Goal: Browse casually

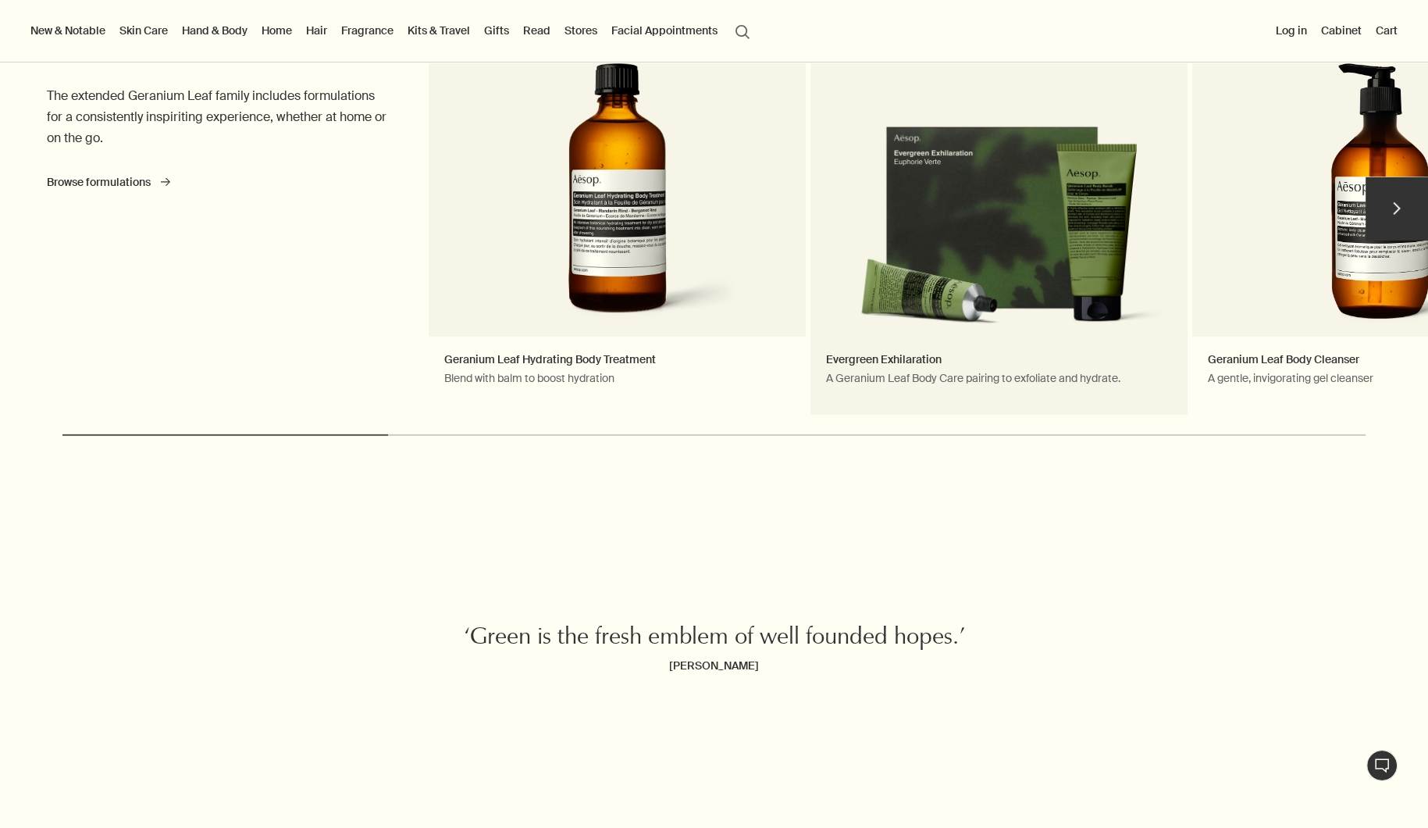
scroll to position [5721, 0]
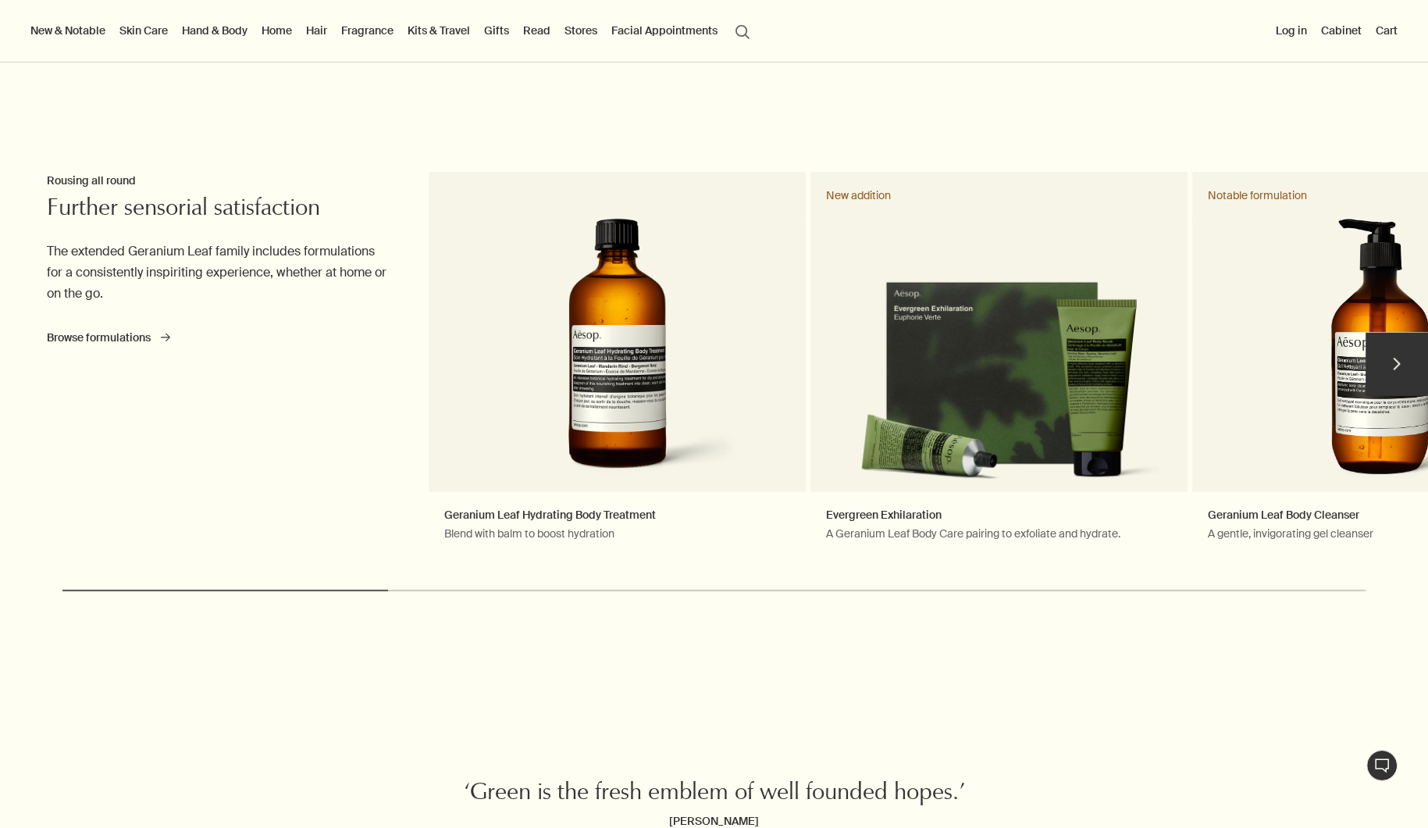
click at [1402, 361] on button "chevron" at bounding box center [1397, 364] width 62 height 62
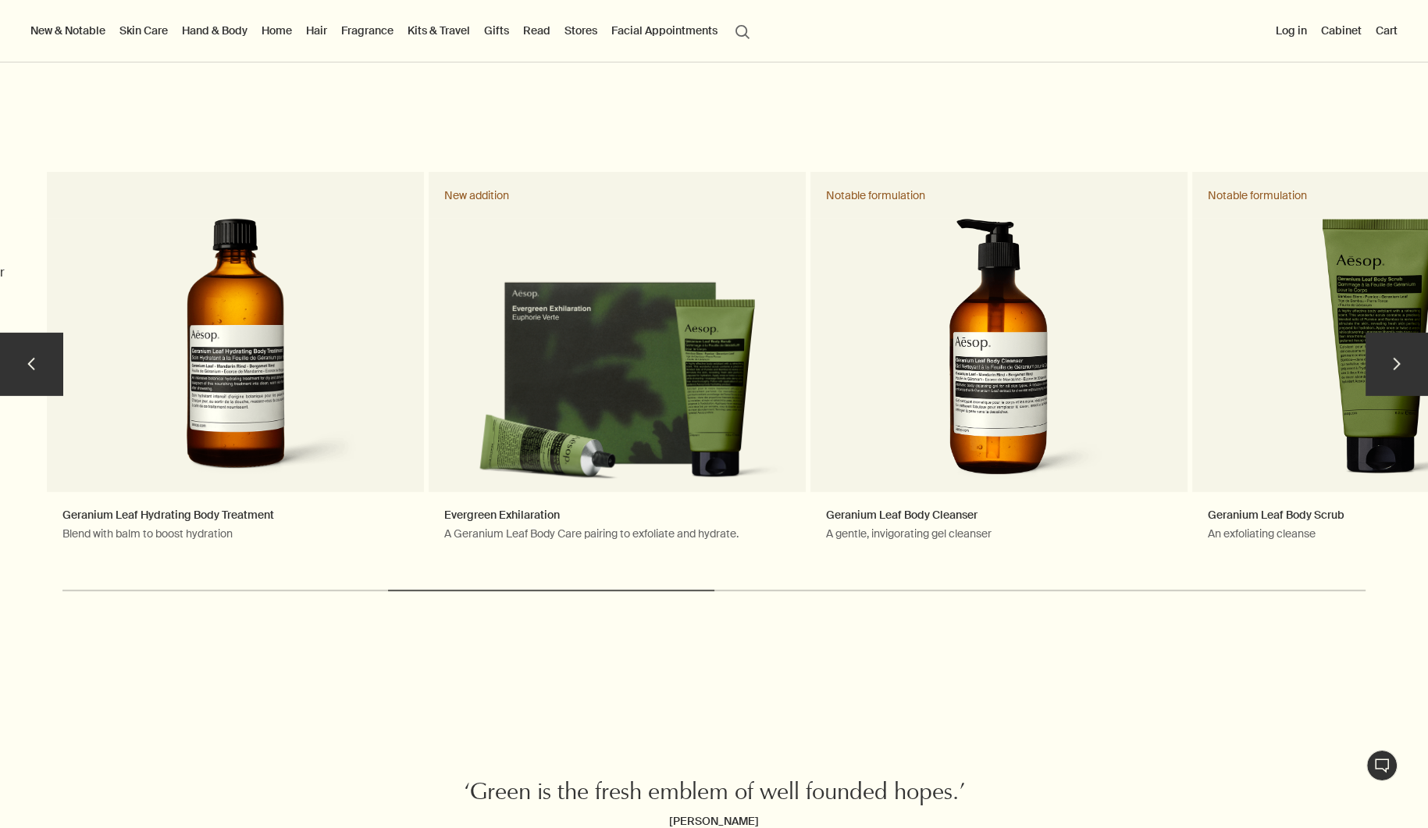
click at [1402, 361] on button "chevron" at bounding box center [1397, 364] width 62 height 62
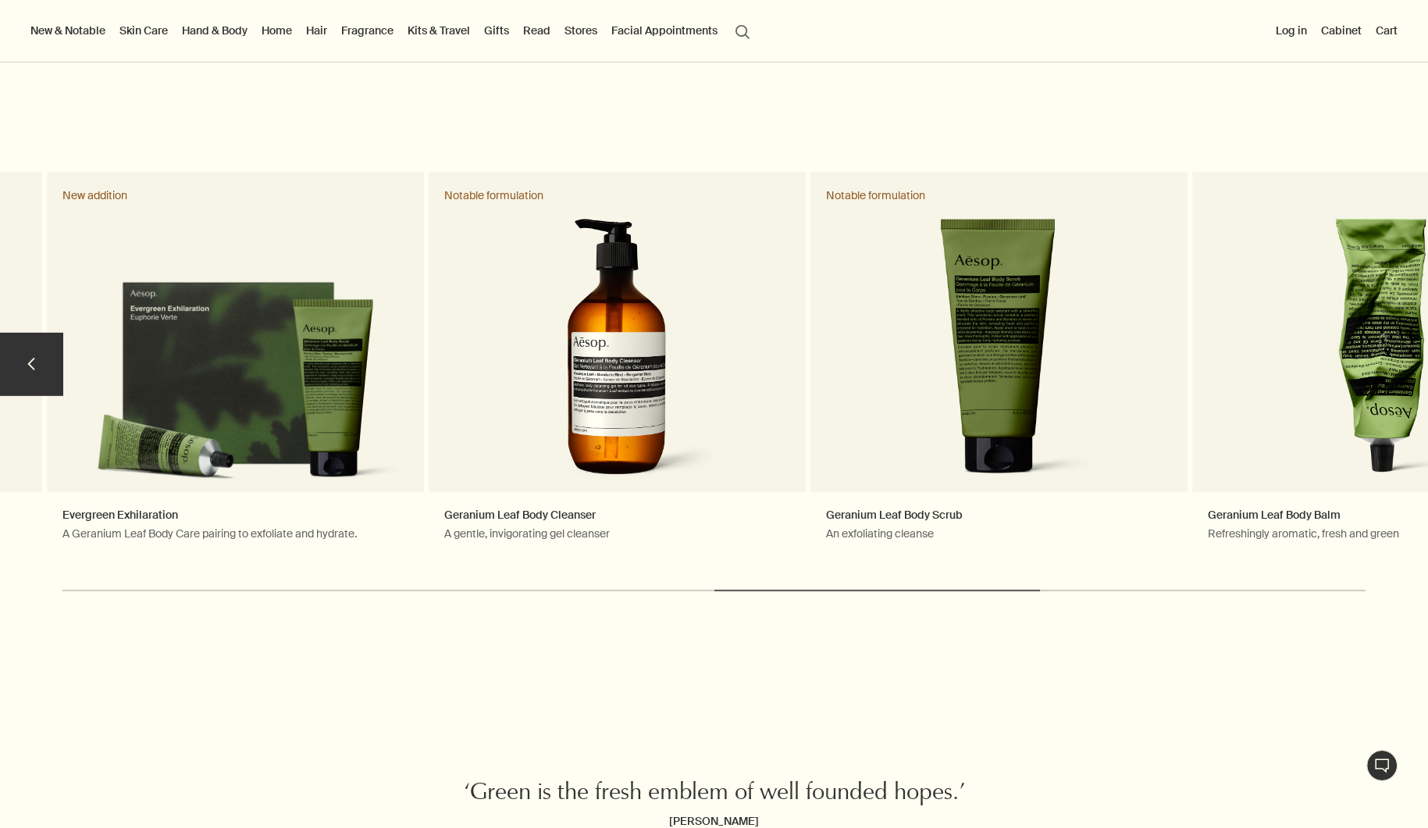
click at [1402, 361] on link "Geranium Leaf Body Balm Refreshingly aromatic, fresh and green" at bounding box center [1380, 371] width 377 height 398
click at [447, 28] on link "Kits & Travel" at bounding box center [438, 30] width 69 height 20
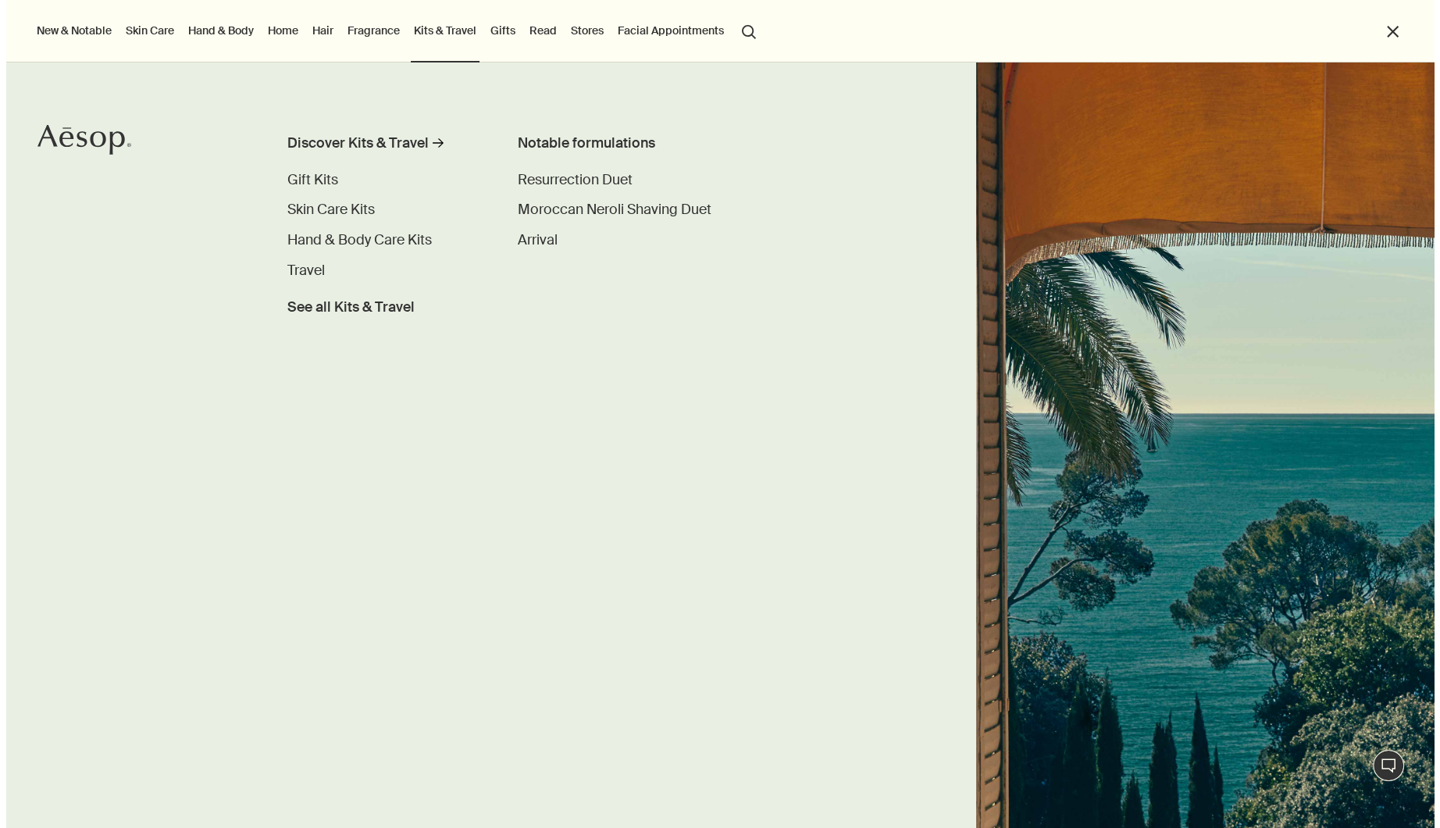
scroll to position [5734, 0]
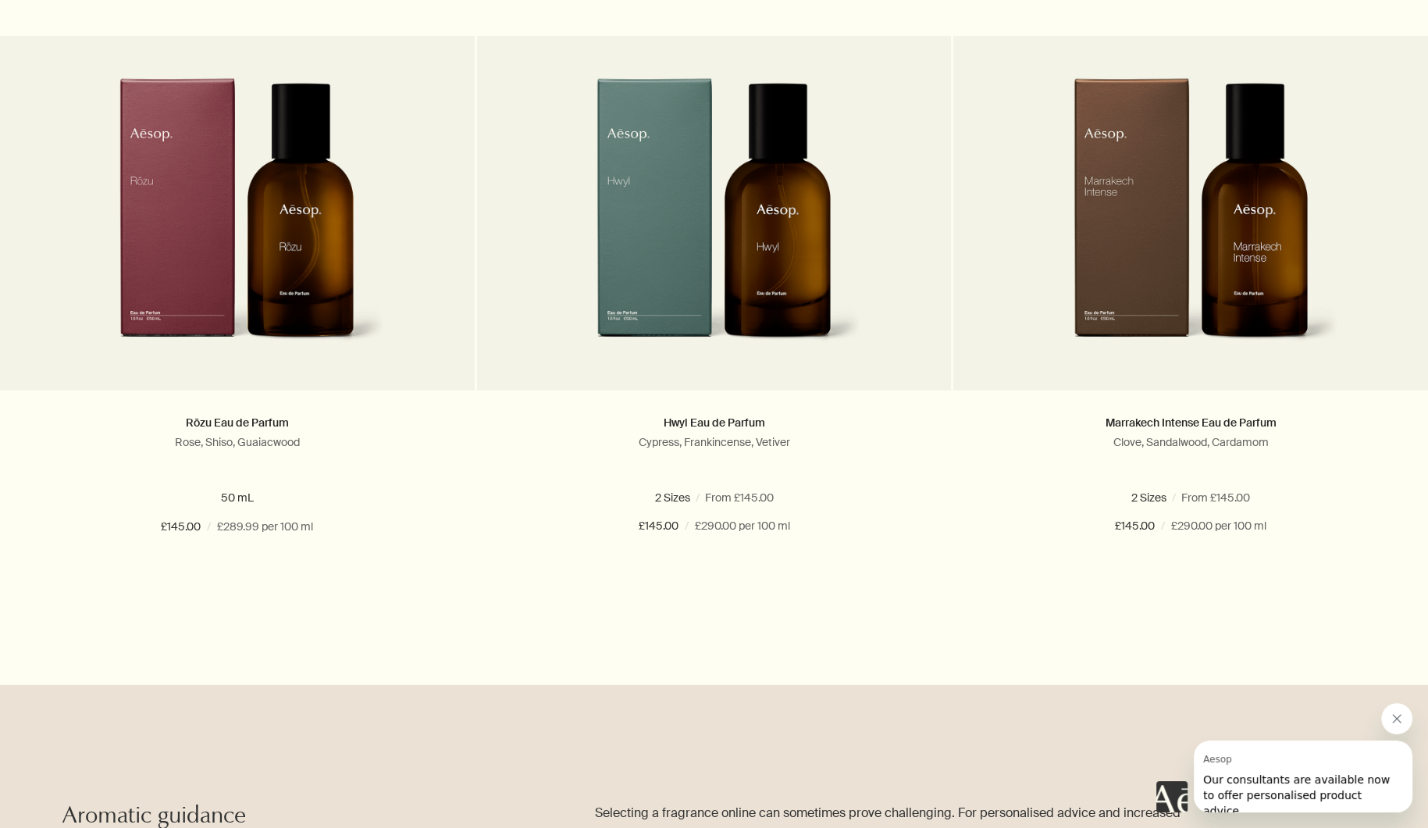
scroll to position [4872, 0]
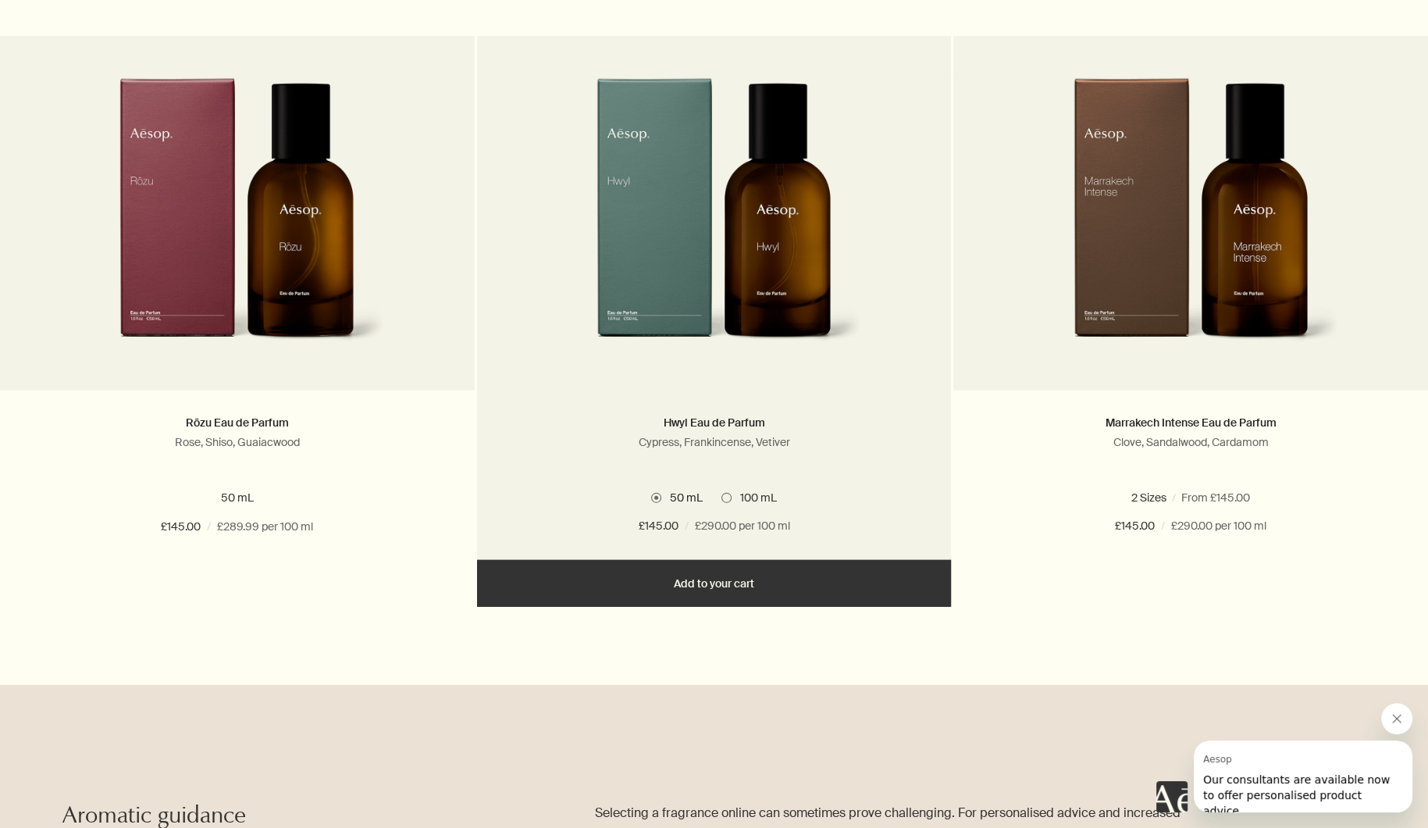
click at [702, 319] on img at bounding box center [714, 222] width 296 height 289
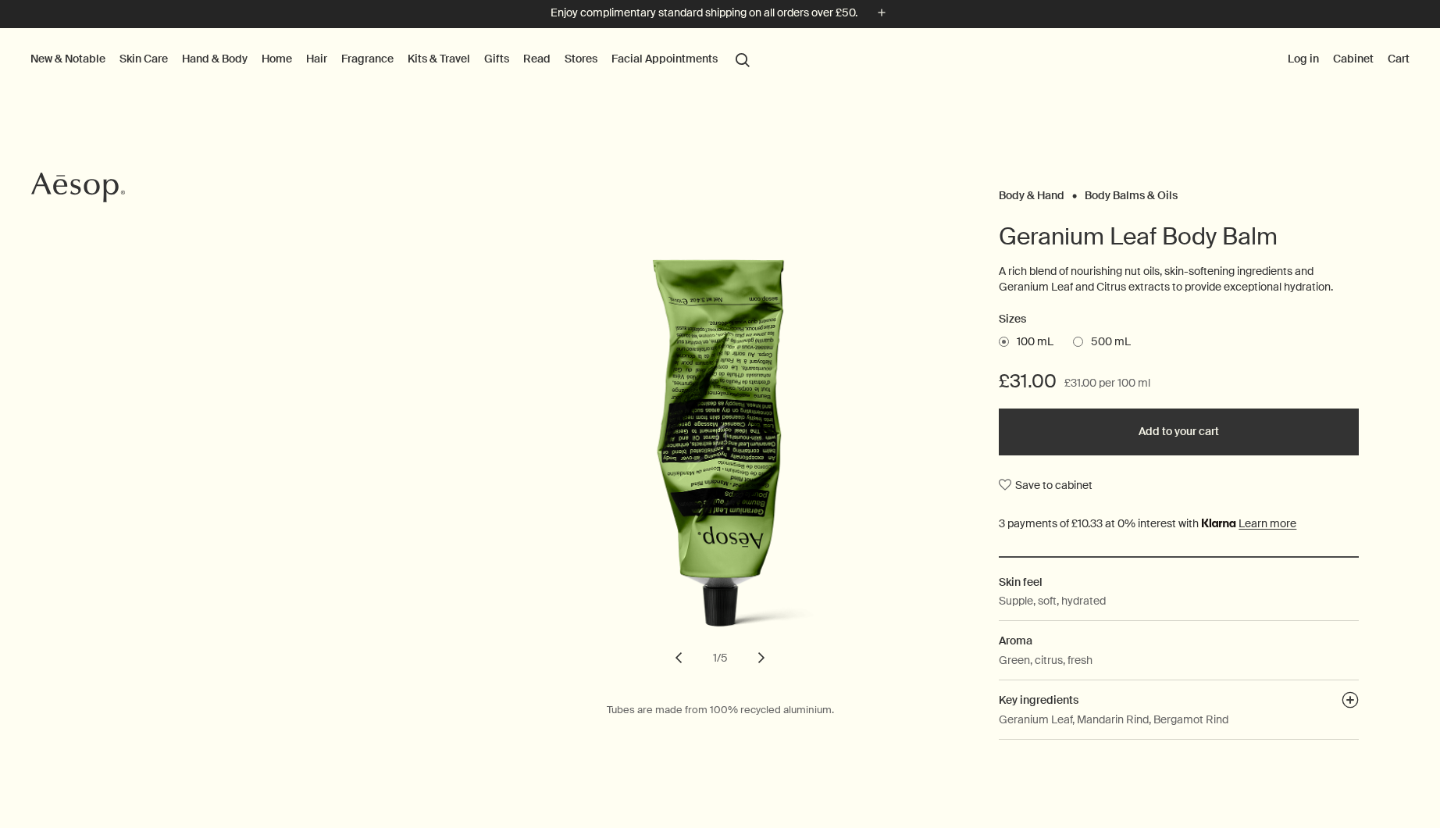
scroll to position [6, 0]
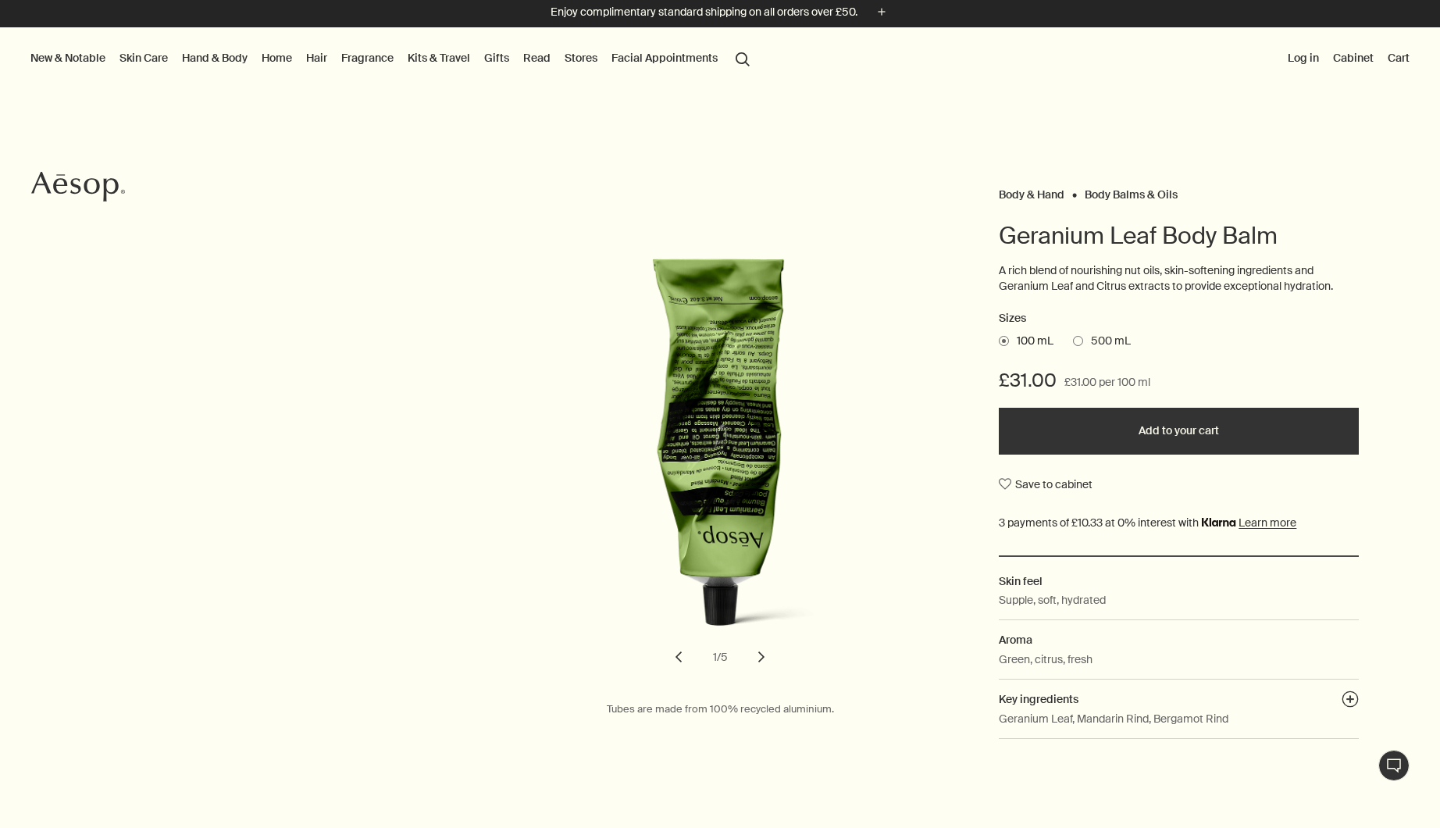
click at [450, 61] on link "Kits & Travel" at bounding box center [438, 58] width 69 height 20
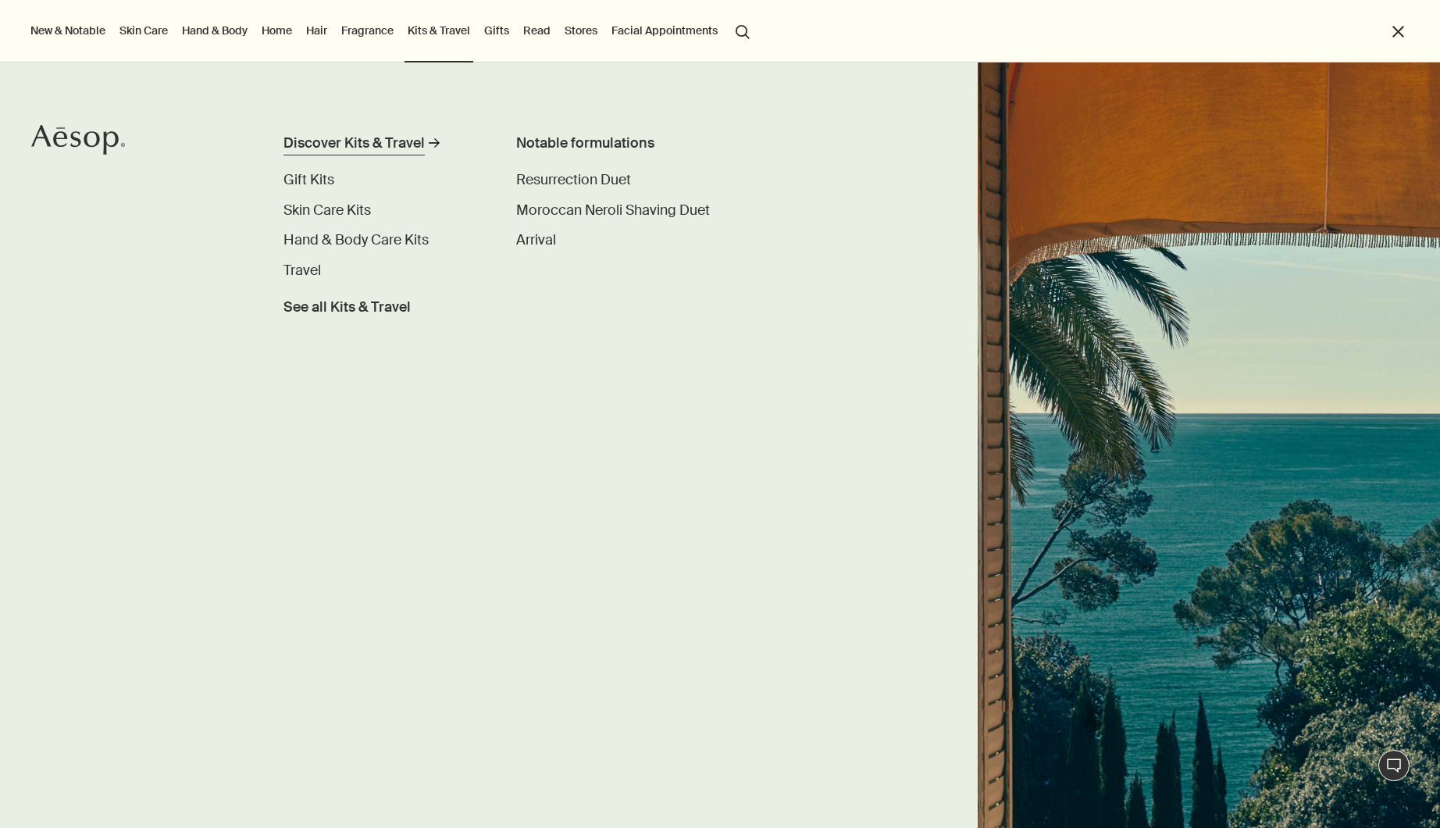
click at [389, 144] on div "Discover Kits & Travel" at bounding box center [353, 143] width 141 height 21
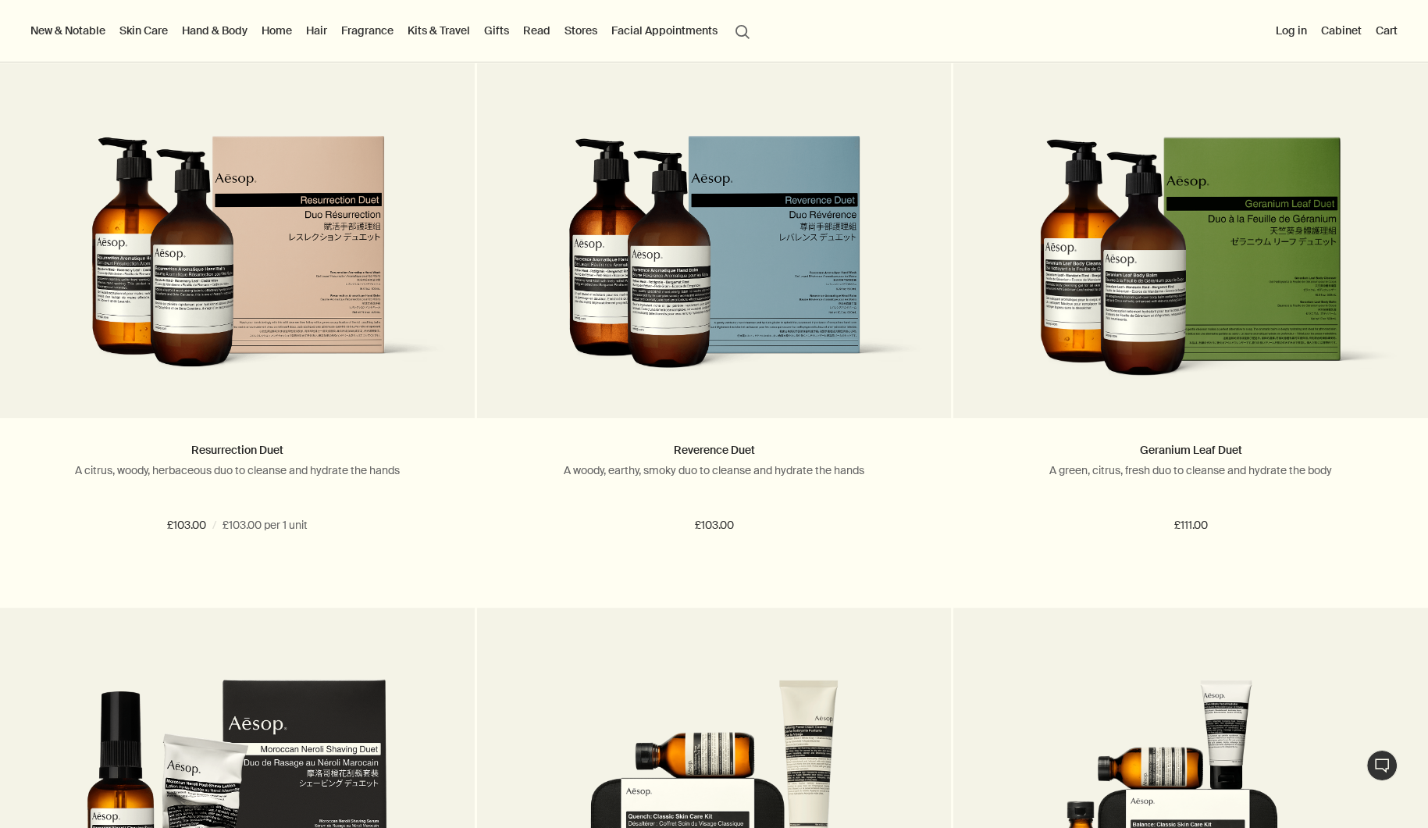
scroll to position [921, 0]
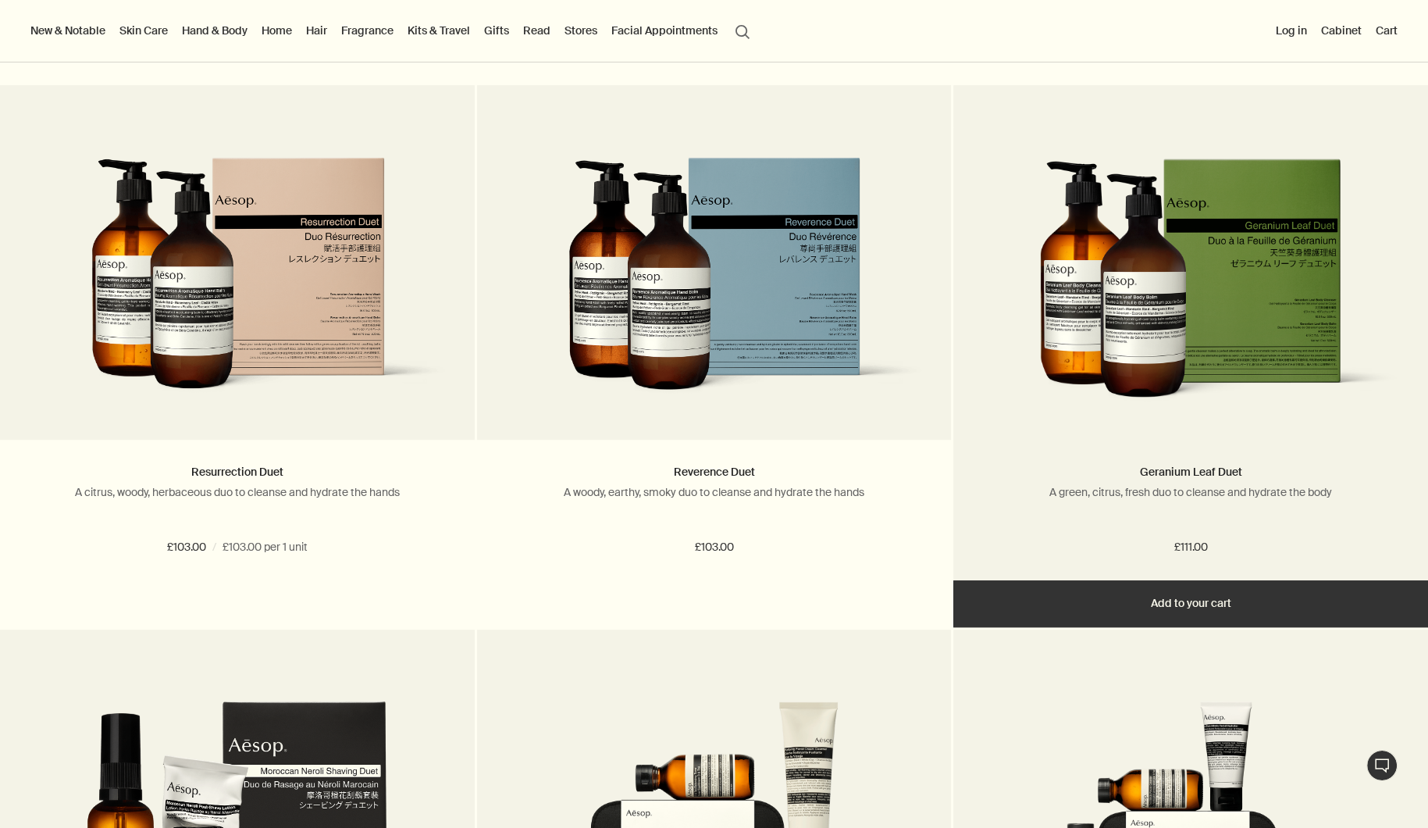
click at [1040, 469] on h2 "Geranium Leaf Duet" at bounding box center [1191, 472] width 428 height 19
click at [1226, 322] on img at bounding box center [1191, 287] width 428 height 260
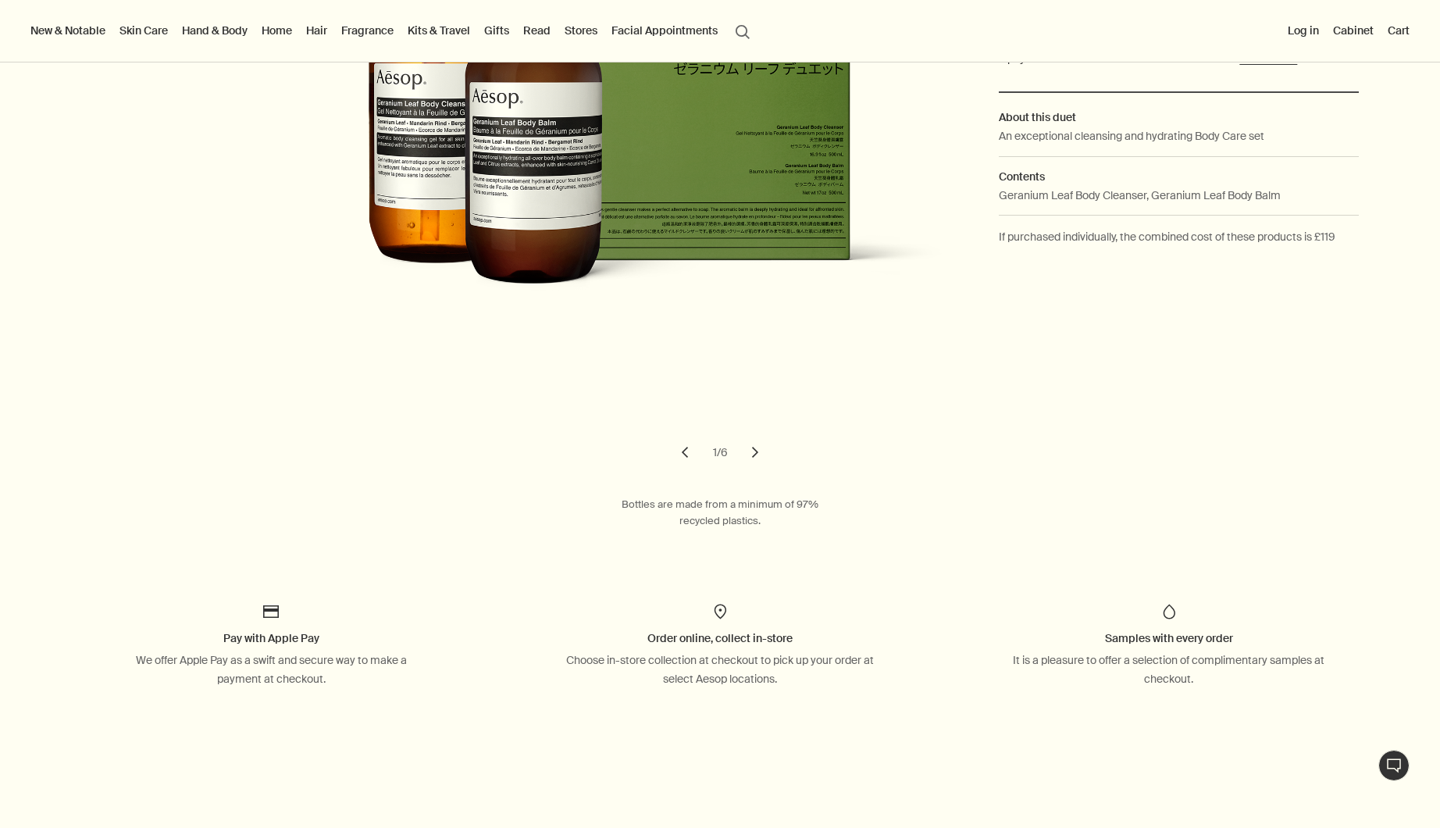
scroll to position [431, 0]
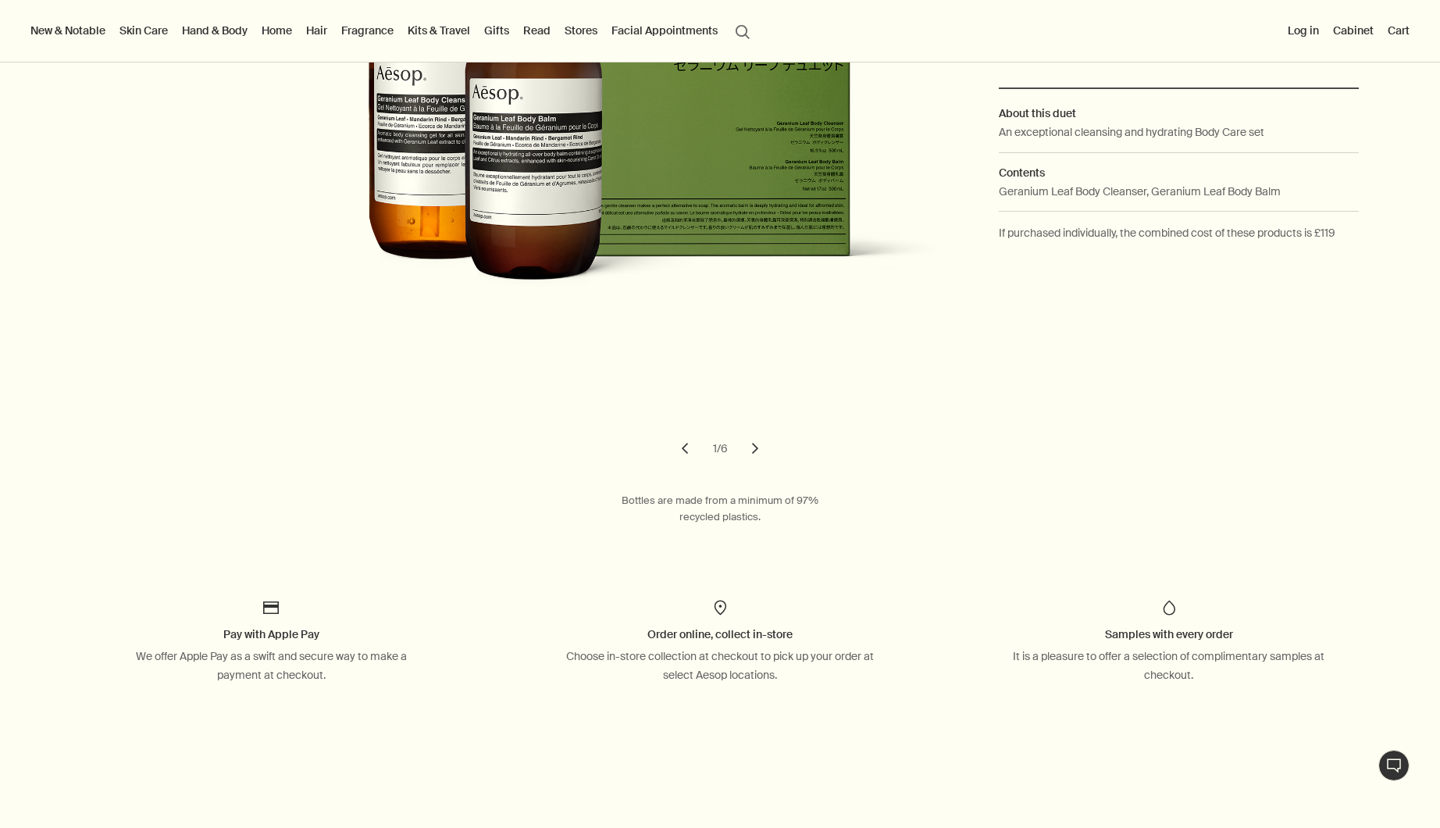
click at [751, 444] on button "chevron" at bounding box center [755, 448] width 34 height 34
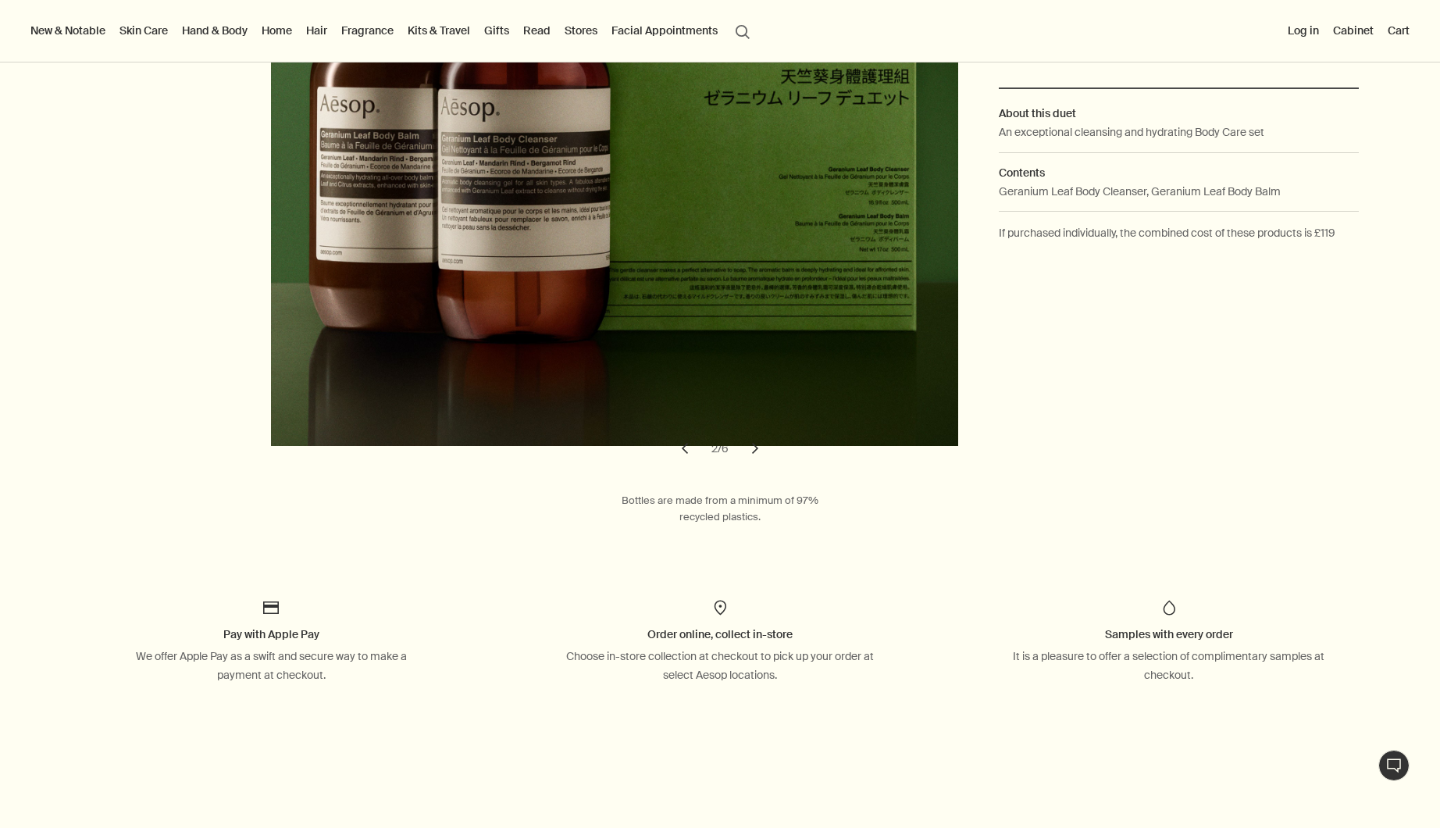
click at [751, 446] on button "chevron" at bounding box center [755, 448] width 34 height 34
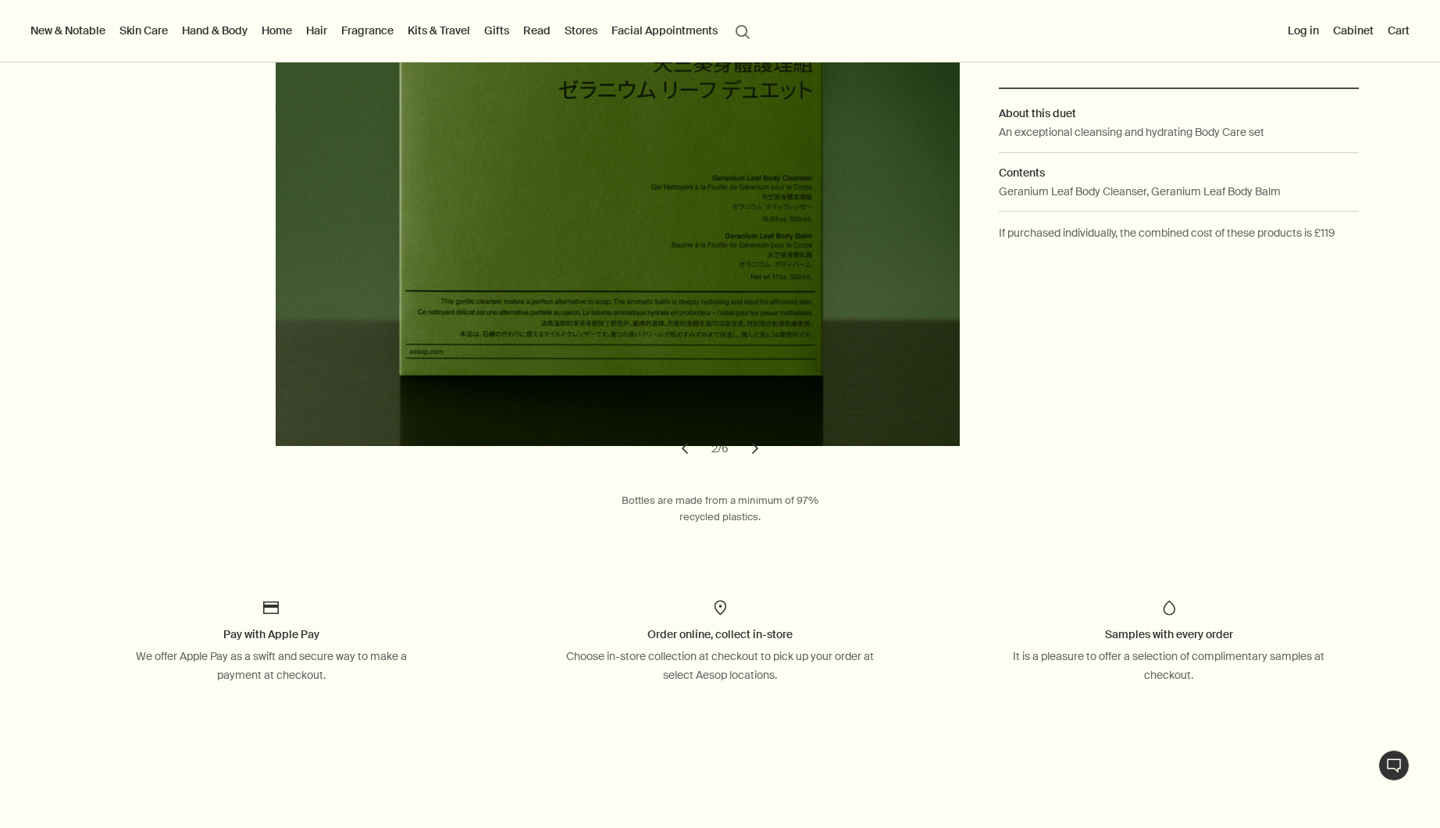
click at [751, 446] on button "chevron" at bounding box center [755, 448] width 34 height 34
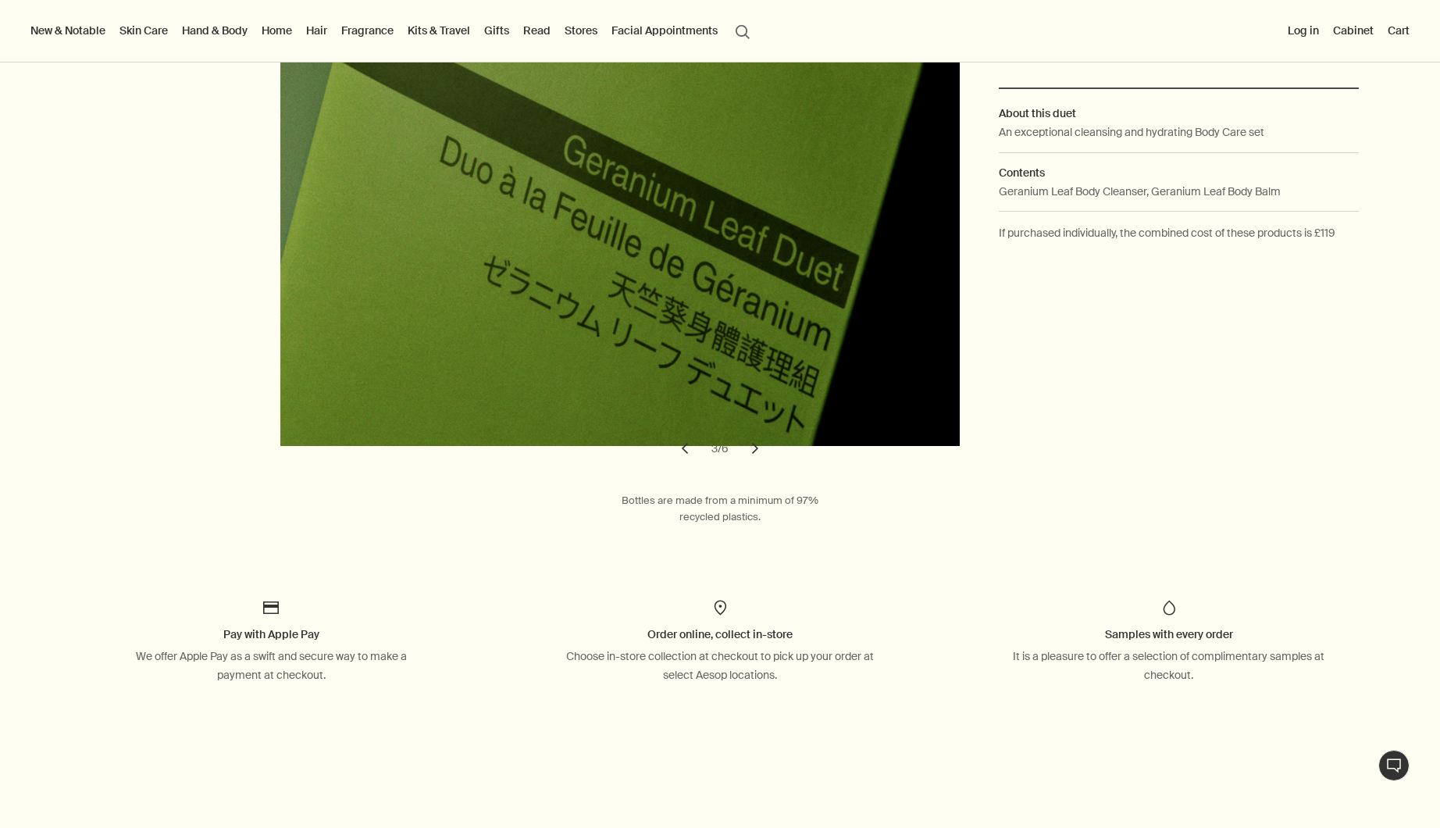
click at [751, 446] on button "chevron" at bounding box center [755, 448] width 34 height 34
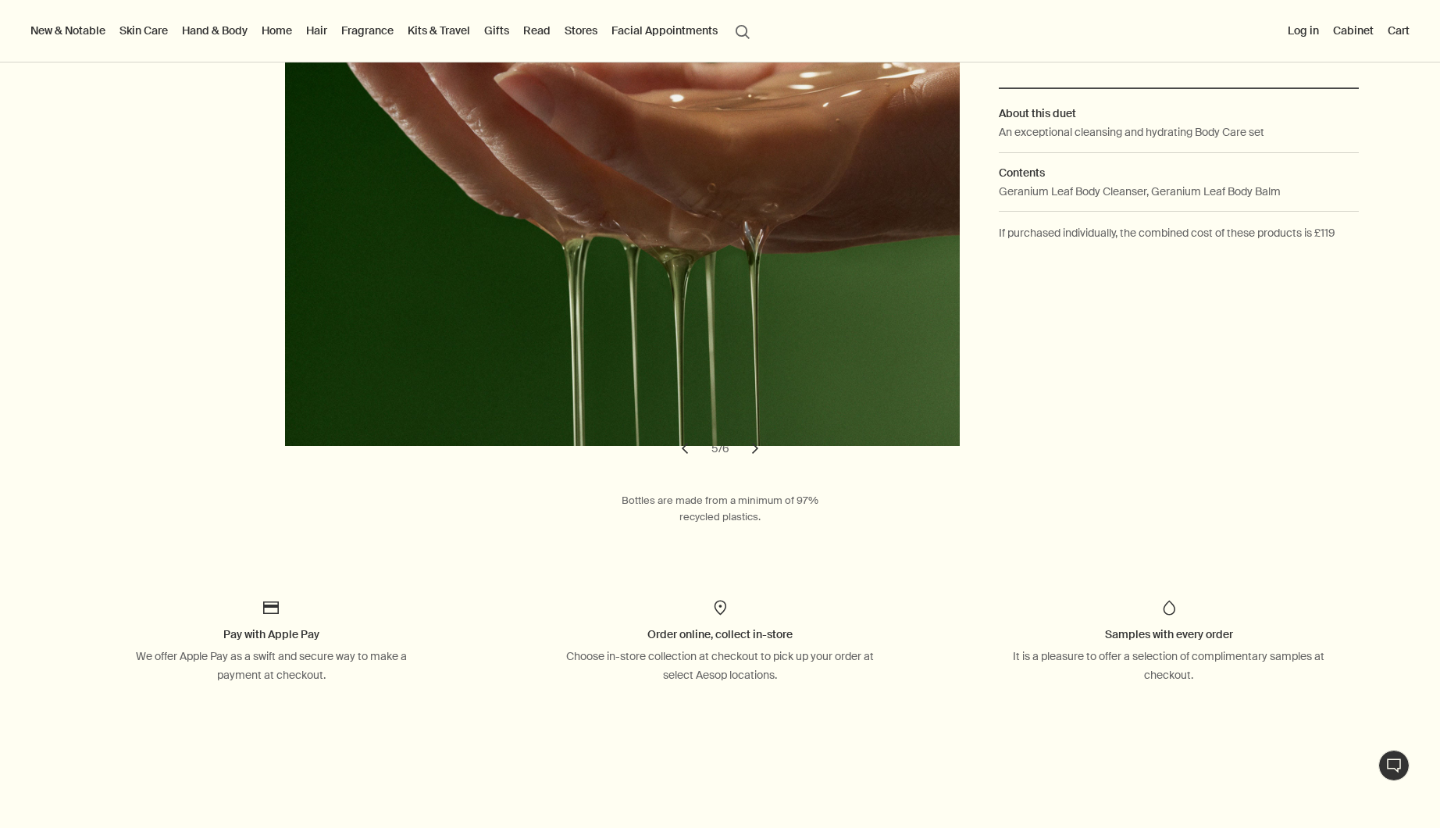
click at [753, 446] on button "chevron" at bounding box center [755, 448] width 34 height 34
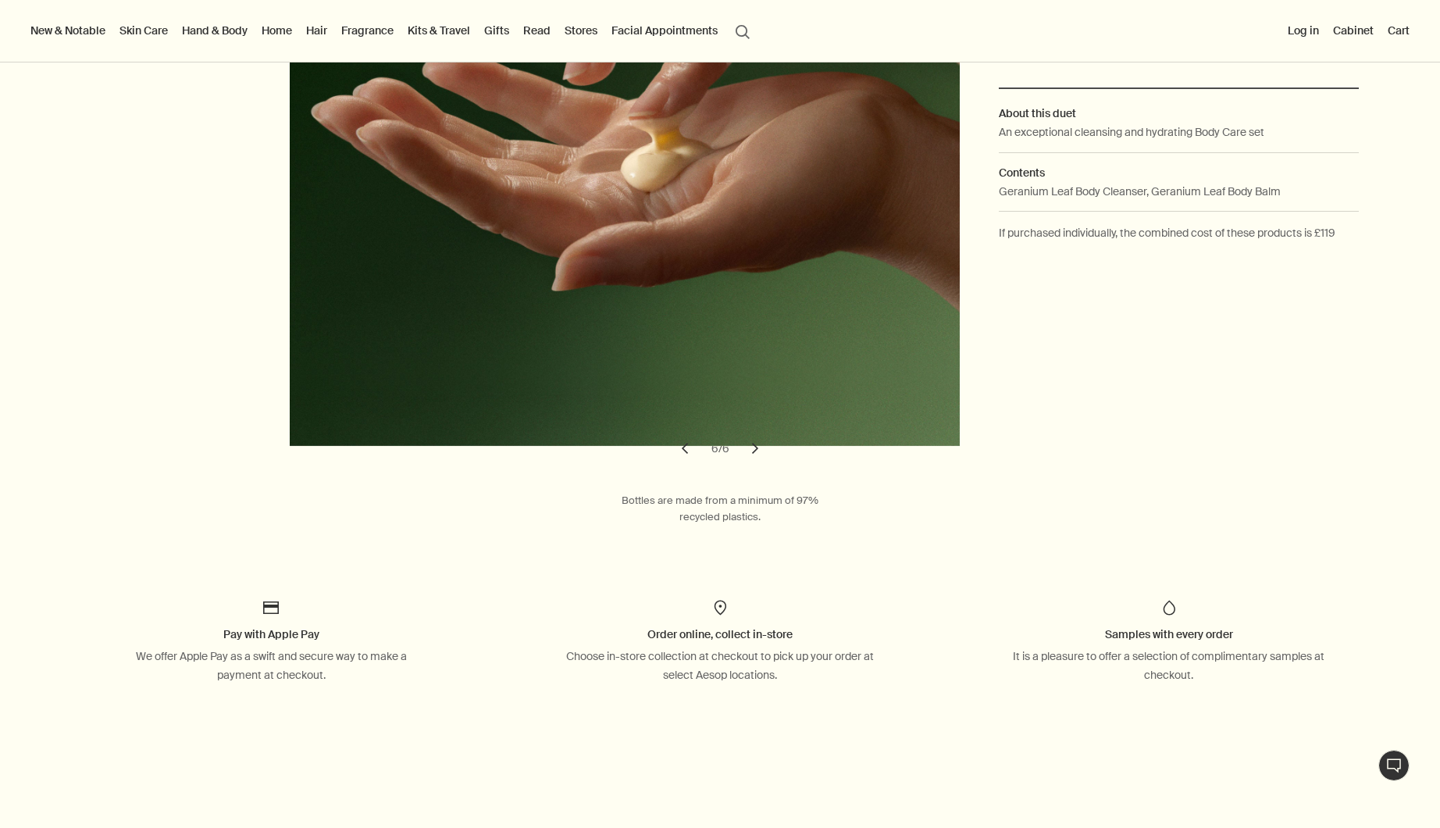
click at [755, 446] on button "chevron" at bounding box center [755, 448] width 34 height 34
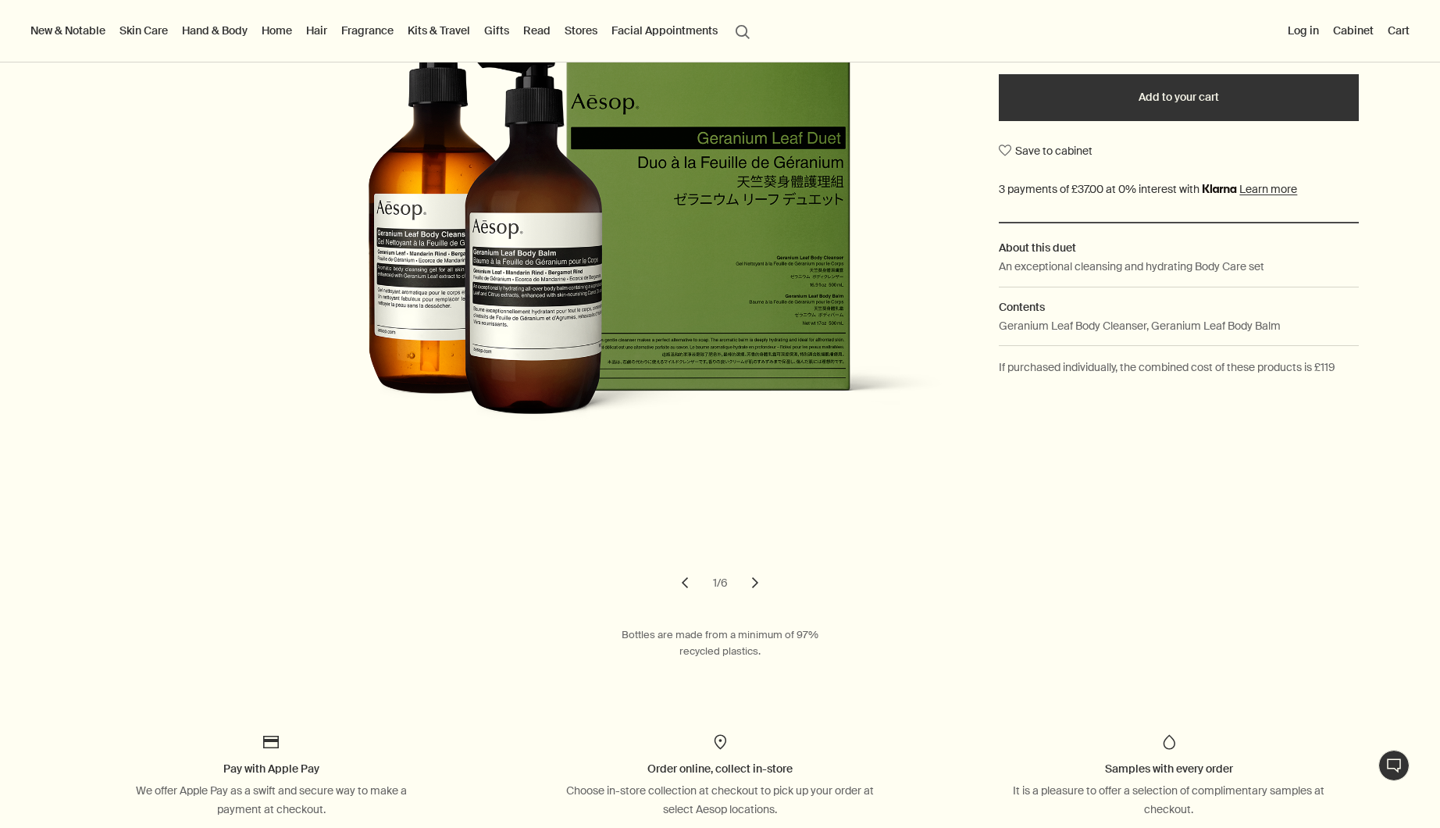
scroll to position [295, 0]
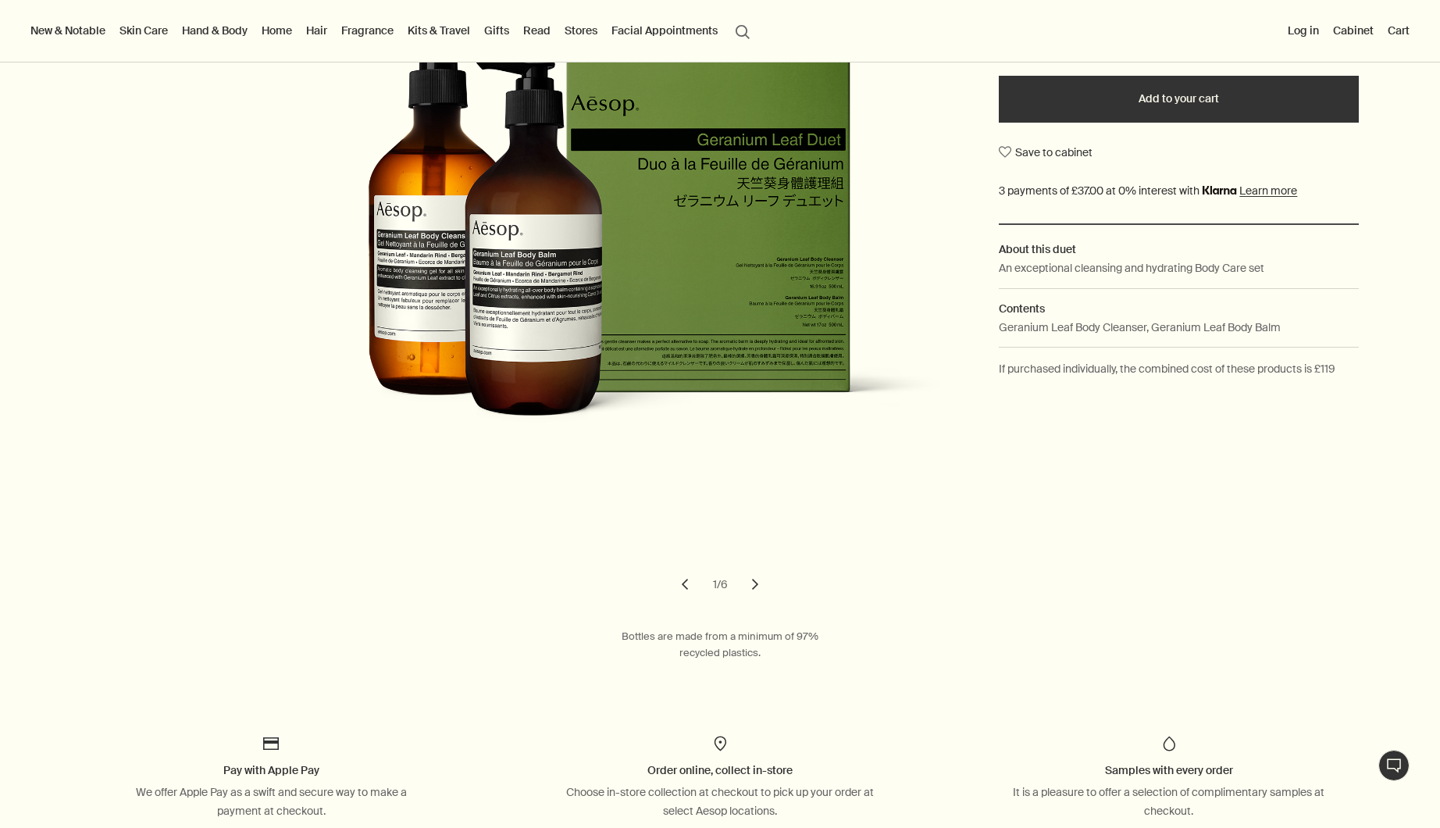
click at [673, 579] on button "chevron" at bounding box center [685, 584] width 34 height 34
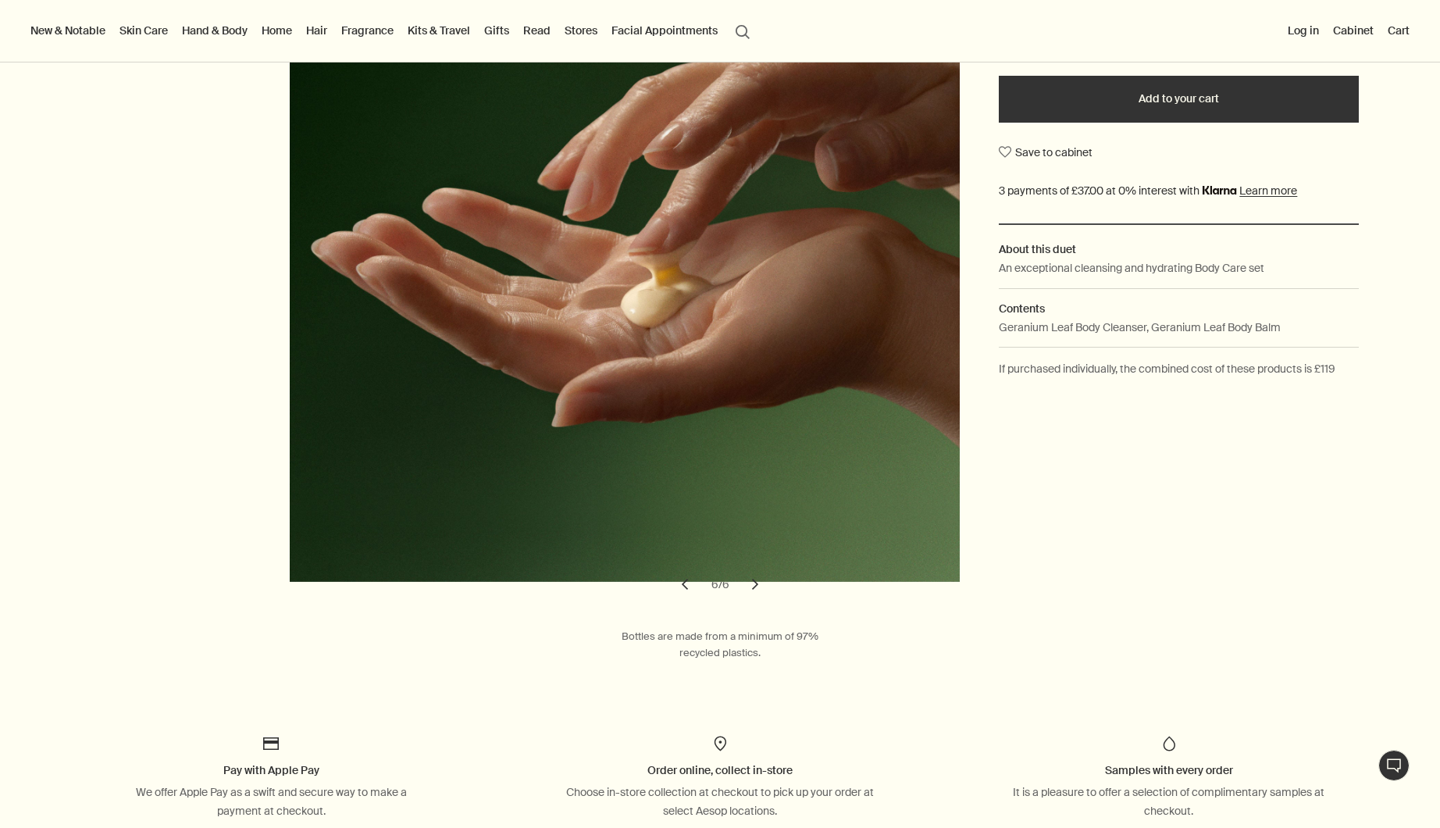
click at [673, 577] on button "chevron" at bounding box center [685, 584] width 34 height 34
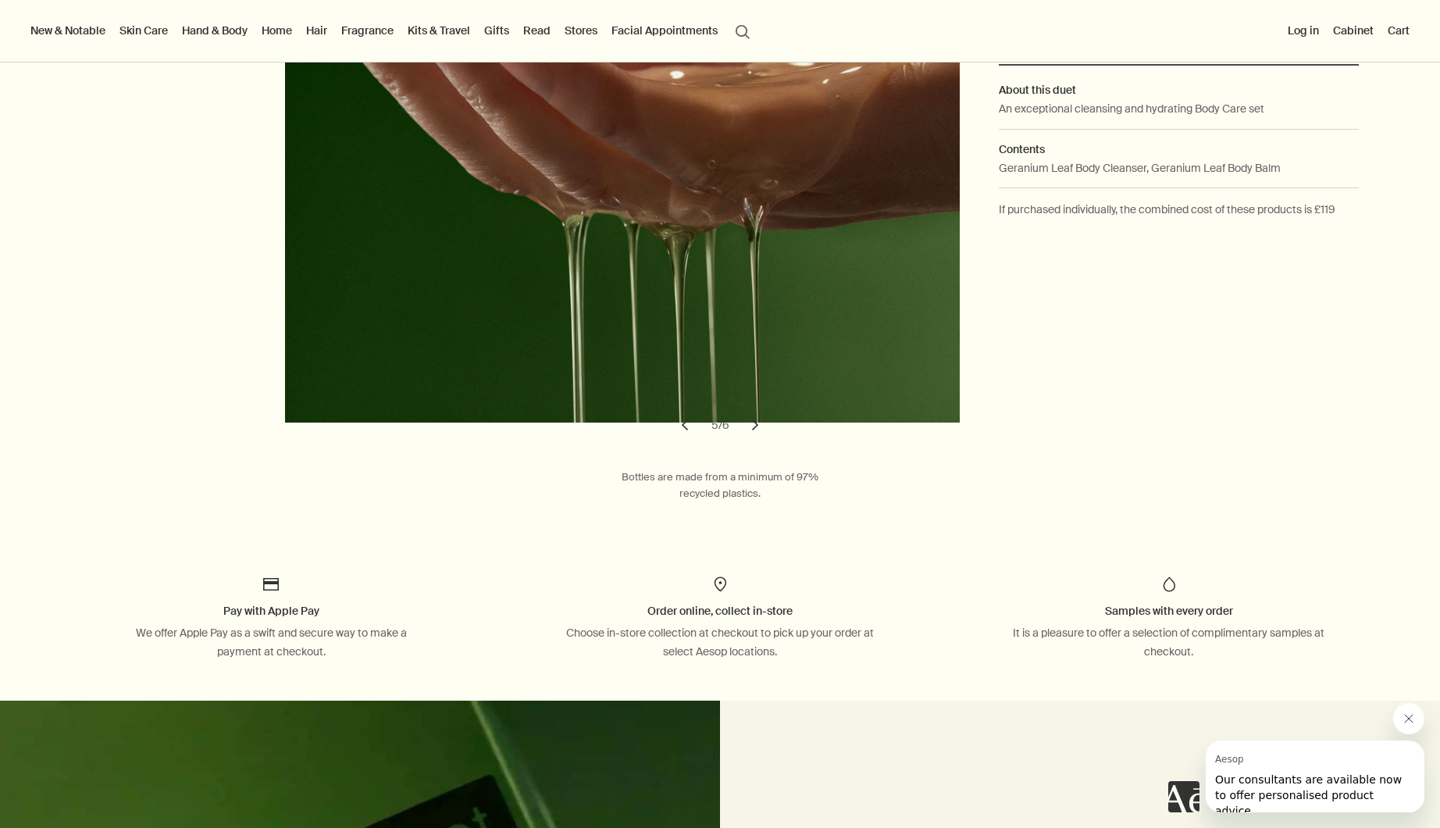
scroll to position [0, 0]
